Goal: Information Seeking & Learning: Learn about a topic

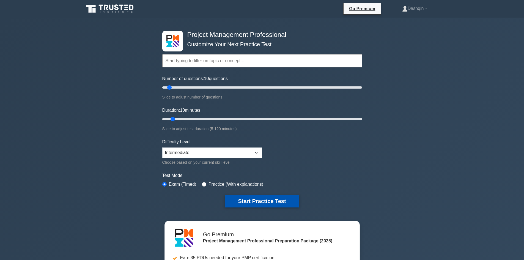
click at [264, 199] on button "Start Practice Test" at bounding box center [262, 201] width 74 height 13
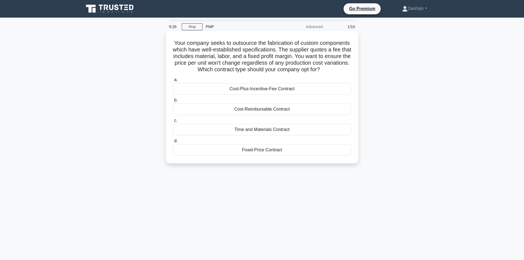
click at [277, 156] on div "Fixed-Price Contract" at bounding box center [262, 150] width 178 height 12
click at [173, 143] on input "d. Fixed-Price Contract" at bounding box center [173, 141] width 0 height 4
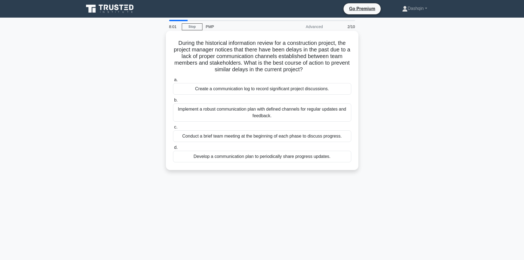
click at [253, 154] on div "Develop a communication plan to periodically share progress updates." at bounding box center [262, 157] width 178 height 12
click at [173, 149] on input "d. Develop a communication plan to periodically share progress updates." at bounding box center [173, 148] width 0 height 4
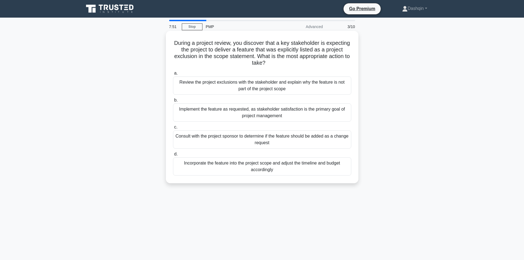
click at [259, 136] on div "Consult with the project sponsor to determine if the feature should be added as…" at bounding box center [262, 139] width 178 height 18
click at [173, 129] on input "c. Consult with the project sponsor to determine if the feature should be added…" at bounding box center [173, 127] width 0 height 4
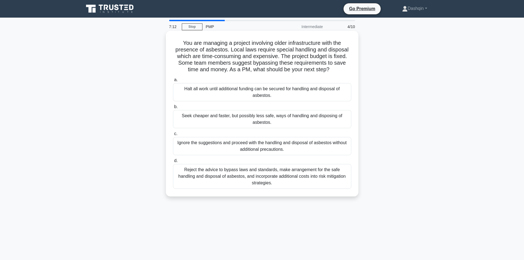
click at [258, 117] on div "Seek cheaper and faster, but possibly less safe, ways of handling and disposing…" at bounding box center [262, 119] width 178 height 18
click at [173, 109] on input "b. Seek cheaper and faster, but possibly less safe, ways of handling and dispos…" at bounding box center [173, 107] width 0 height 4
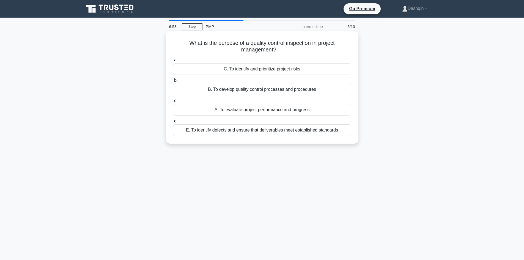
click at [269, 109] on div "A. To evaluate project performance and progress" at bounding box center [262, 110] width 178 height 12
click at [173, 103] on input "c. A. To evaluate project performance and progress" at bounding box center [173, 101] width 0 height 4
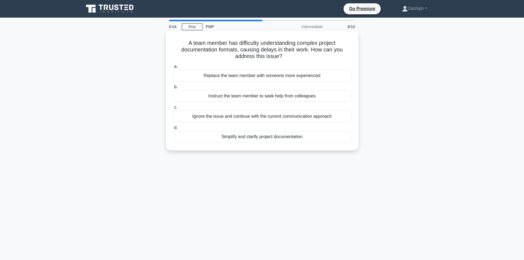
click at [279, 96] on div "Instruct the team member to seek help from colleagues" at bounding box center [262, 96] width 178 height 12
click at [173, 89] on input "b. Instruct the team member to seek help from colleagues" at bounding box center [173, 87] width 0 height 4
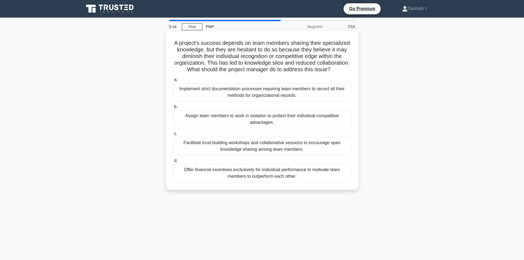
click at [245, 149] on div "Facilitate trust-building workshops and collaborative sessions to encourage ope…" at bounding box center [262, 146] width 178 height 18
click at [173, 136] on input "c. Facilitate trust-building workshops and collaborative sessions to encourage …" at bounding box center [173, 134] width 0 height 4
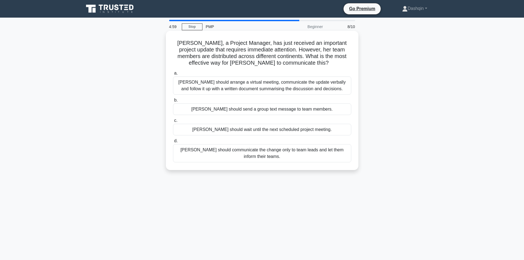
click at [274, 85] on div "[PERSON_NAME] should arrange a virtual meeting, communicate the update verbally…" at bounding box center [262, 85] width 178 height 18
click at [173, 75] on input "a. [PERSON_NAME] should arrange a virtual meeting, communicate the update verba…" at bounding box center [173, 73] width 0 height 4
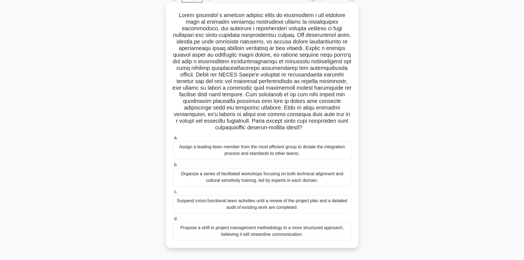
scroll to position [37, 0]
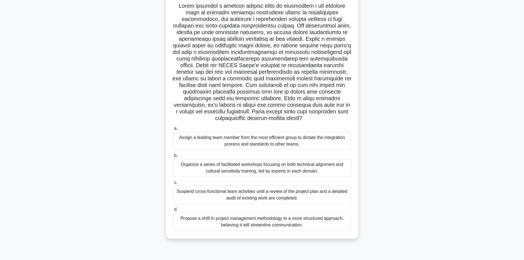
click at [229, 165] on div "Organize a series of facilitated workshops focusing on both technical alignment…" at bounding box center [262, 168] width 178 height 18
click at [173, 157] on input "b. Organize a series of facilitated workshops focusing on both technical alignm…" at bounding box center [173, 156] width 0 height 4
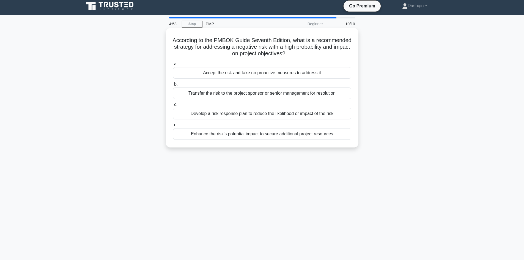
scroll to position [0, 0]
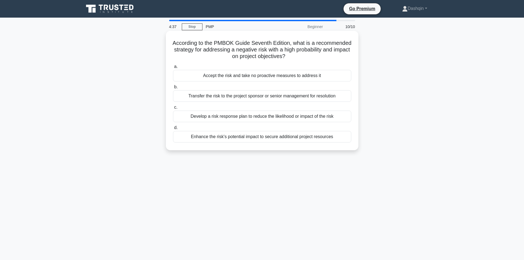
click at [305, 116] on div "Develop a risk response plan to reduce the likelihood or impact of the risk" at bounding box center [262, 117] width 178 height 12
click at [173, 109] on input "c. Develop a risk response plan to reduce the likelihood or impact of the risk" at bounding box center [173, 108] width 0 height 4
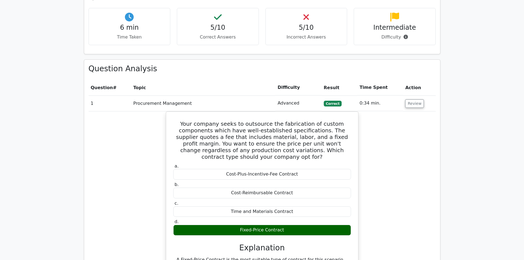
scroll to position [412, 0]
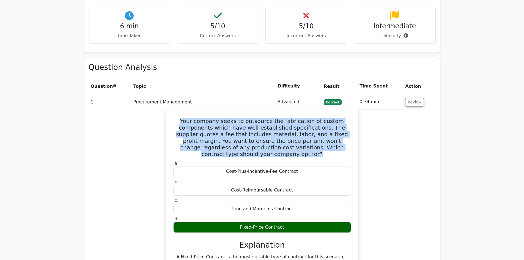
drag, startPoint x: 272, startPoint y: 128, endPoint x: 183, endPoint y: 94, distance: 95.6
click at [183, 118] on h5 "Your company seeks to outsource the fabrication of custom components which have…" at bounding box center [262, 138] width 179 height 40
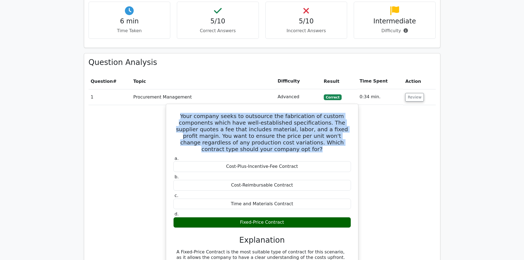
scroll to position [385, 0]
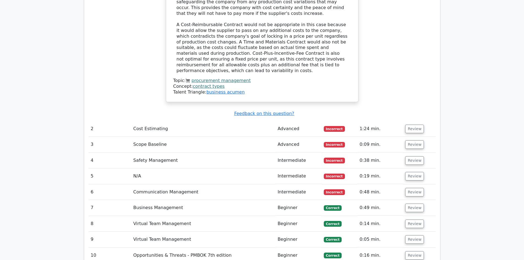
scroll to position [687, 0]
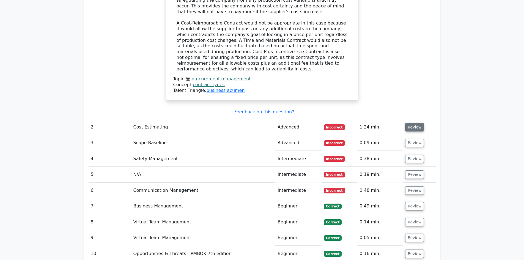
click at [411, 123] on button "Review" at bounding box center [414, 127] width 19 height 9
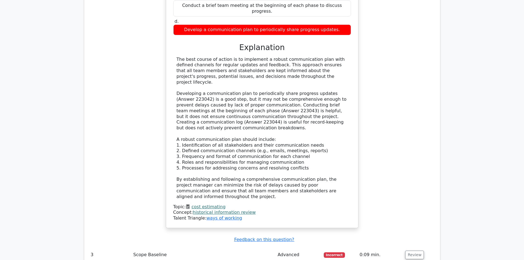
scroll to position [990, 0]
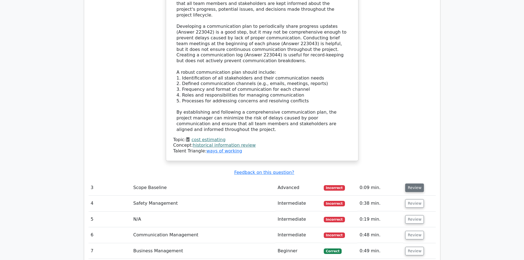
click at [412, 183] on button "Review" at bounding box center [414, 187] width 19 height 9
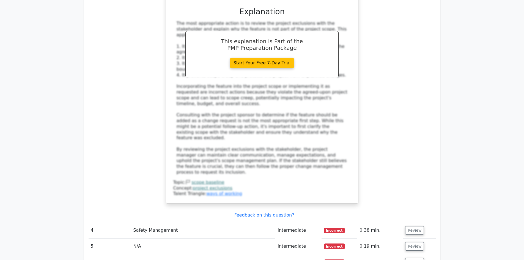
scroll to position [1347, 0]
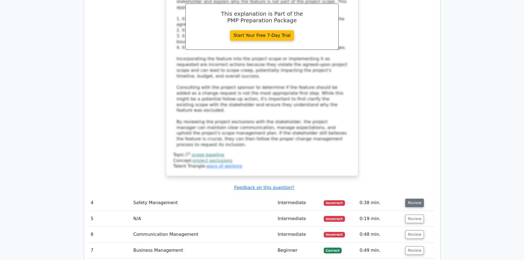
click at [414, 198] on button "Review" at bounding box center [414, 202] width 19 height 9
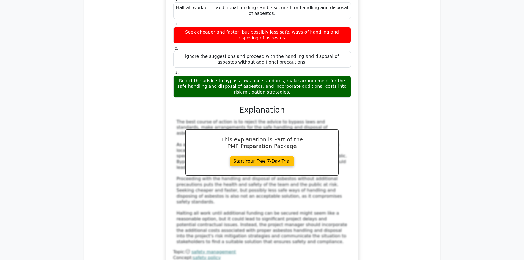
scroll to position [1704, 0]
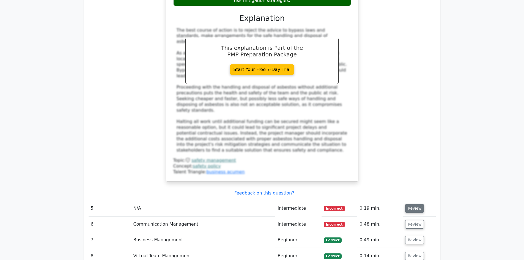
click at [419, 204] on button "Review" at bounding box center [414, 208] width 19 height 9
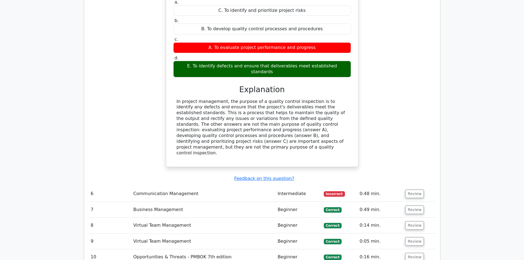
scroll to position [1952, 0]
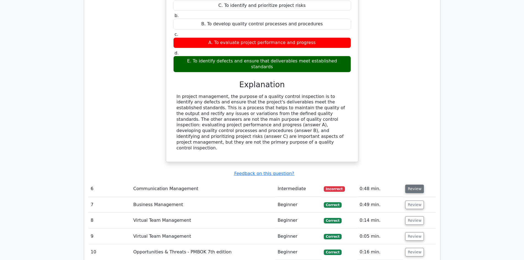
click at [416, 184] on button "Review" at bounding box center [414, 188] width 19 height 9
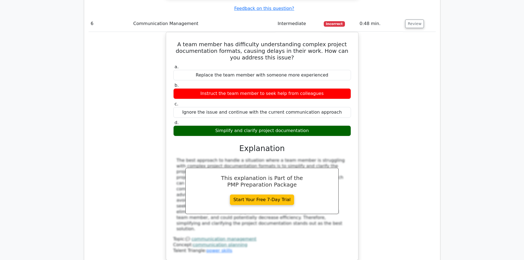
scroll to position [2144, 0]
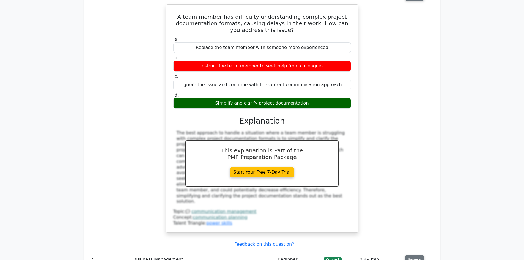
click at [415, 255] on button "Review" at bounding box center [414, 259] width 19 height 9
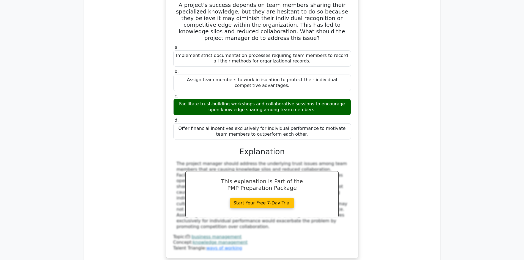
scroll to position [2474, 0]
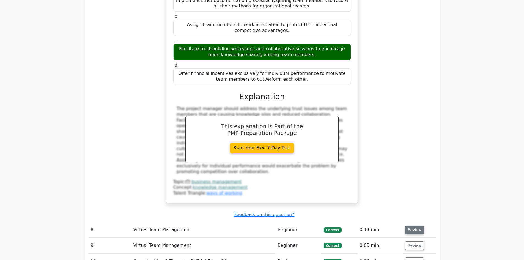
click at [415, 225] on button "Review" at bounding box center [414, 229] width 19 height 9
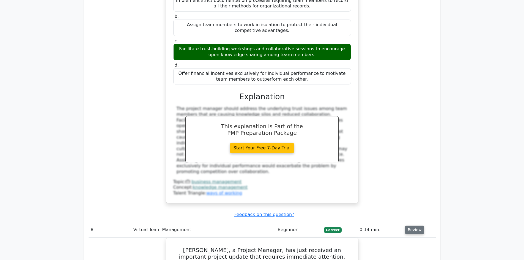
click at [408, 225] on button "Review" at bounding box center [414, 229] width 19 height 9
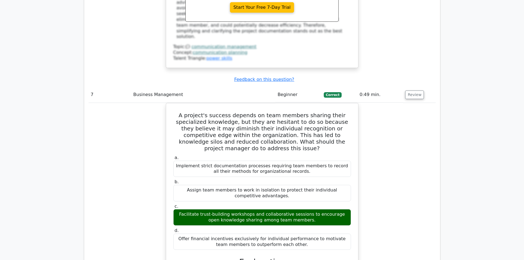
scroll to position [2172, 0]
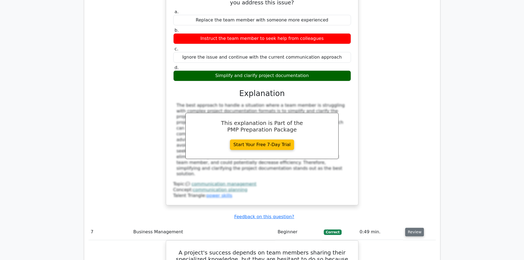
click at [416, 228] on button "Review" at bounding box center [414, 232] width 19 height 9
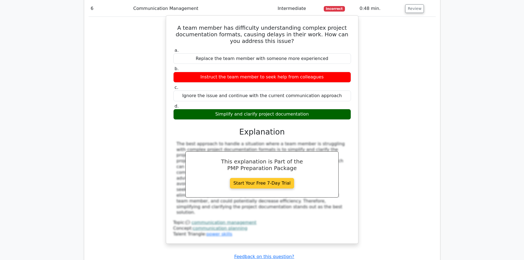
scroll to position [2199, 0]
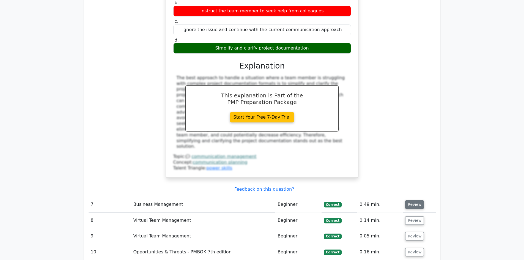
click at [413, 200] on button "Review" at bounding box center [414, 204] width 19 height 9
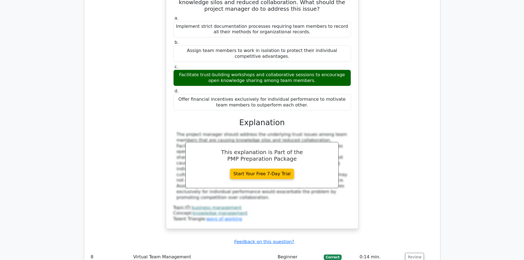
scroll to position [2501, 0]
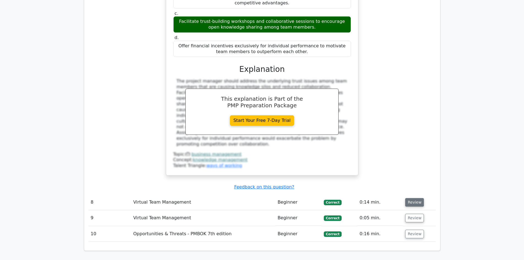
click at [410, 198] on button "Review" at bounding box center [414, 202] width 19 height 9
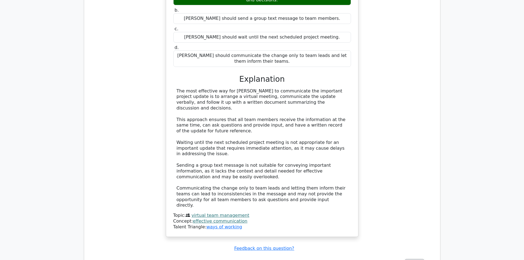
scroll to position [2776, 0]
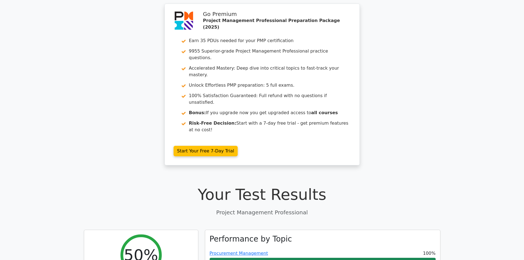
scroll to position [0, 0]
